Goal: Task Accomplishment & Management: Use online tool/utility

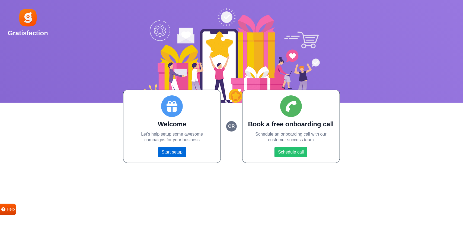
click at [179, 150] on link "Start setup" at bounding box center [172, 152] width 28 height 10
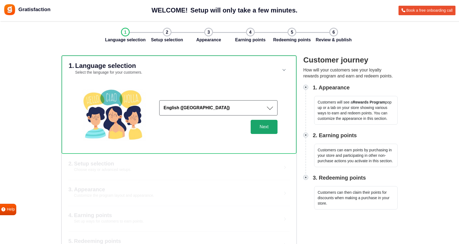
click at [261, 126] on button "Next" at bounding box center [264, 127] width 27 height 14
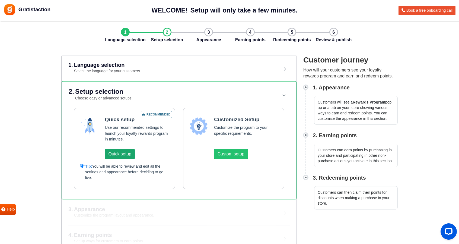
click at [125, 154] on button "Quick setup" at bounding box center [120, 154] width 30 height 10
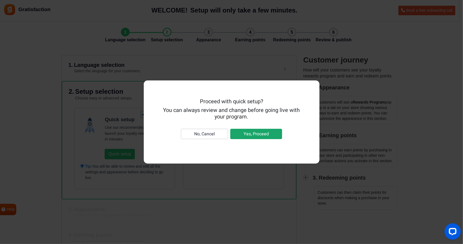
click at [257, 135] on button "Yes, Proceed" at bounding box center [256, 134] width 52 height 10
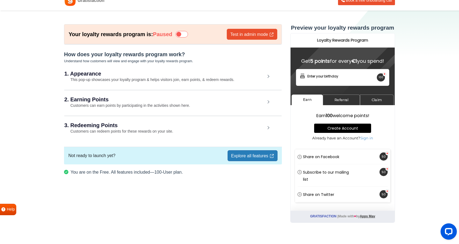
scroll to position [18, 0]
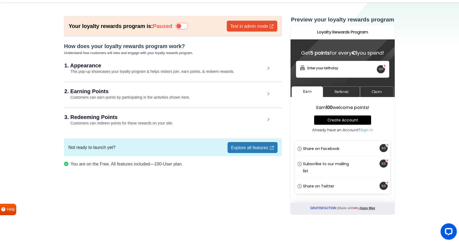
click at [187, 24] on icon at bounding box center [182, 26] width 12 height 7
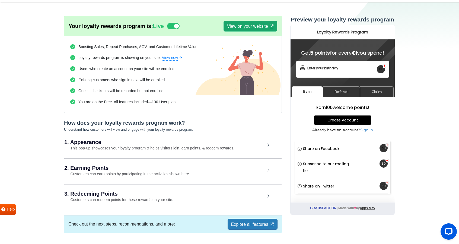
click at [245, 26] on link "View on your website" at bounding box center [251, 26] width 54 height 11
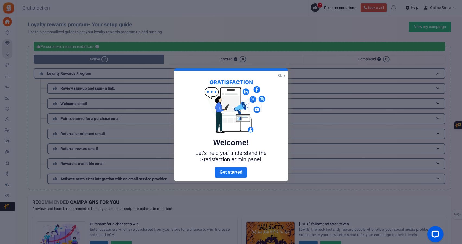
click at [283, 73] on link "Skip" at bounding box center [280, 75] width 7 height 5
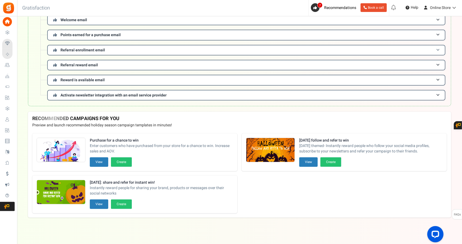
scroll to position [84, 0]
